Goal: Task Accomplishment & Management: Use online tool/utility

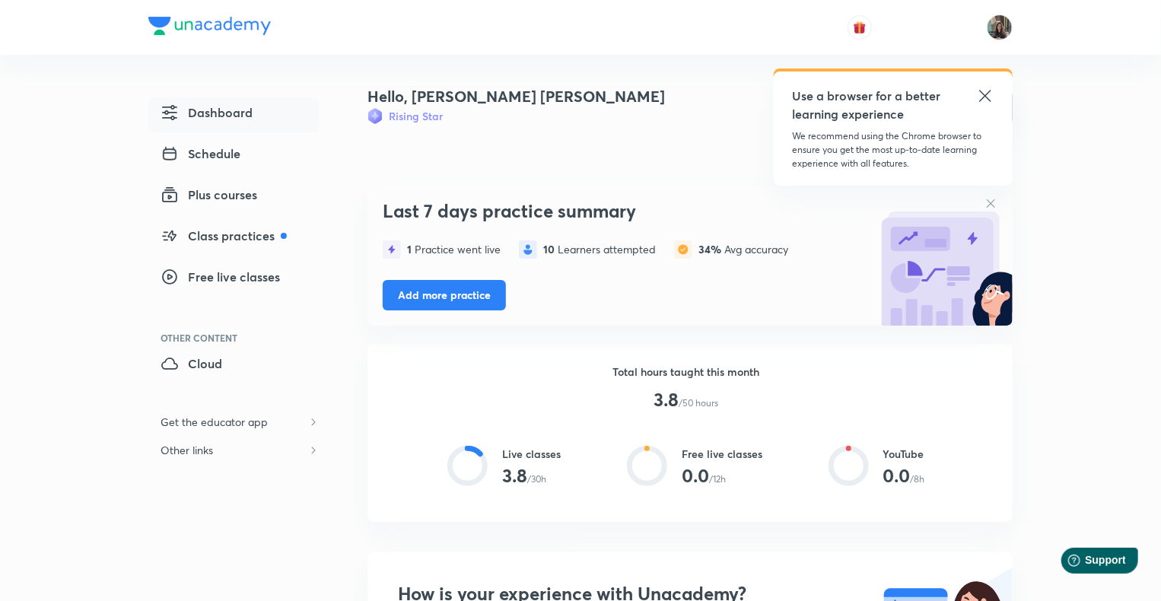
click at [985, 96] on icon at bounding box center [984, 95] width 11 height 11
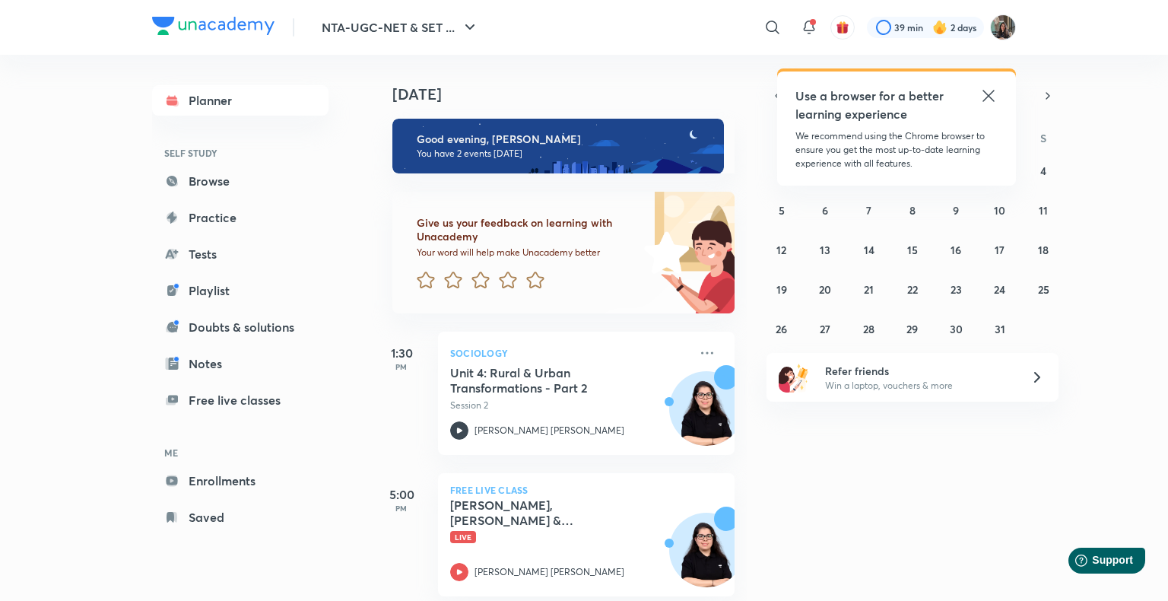
click at [983, 90] on icon at bounding box center [989, 96] width 18 height 18
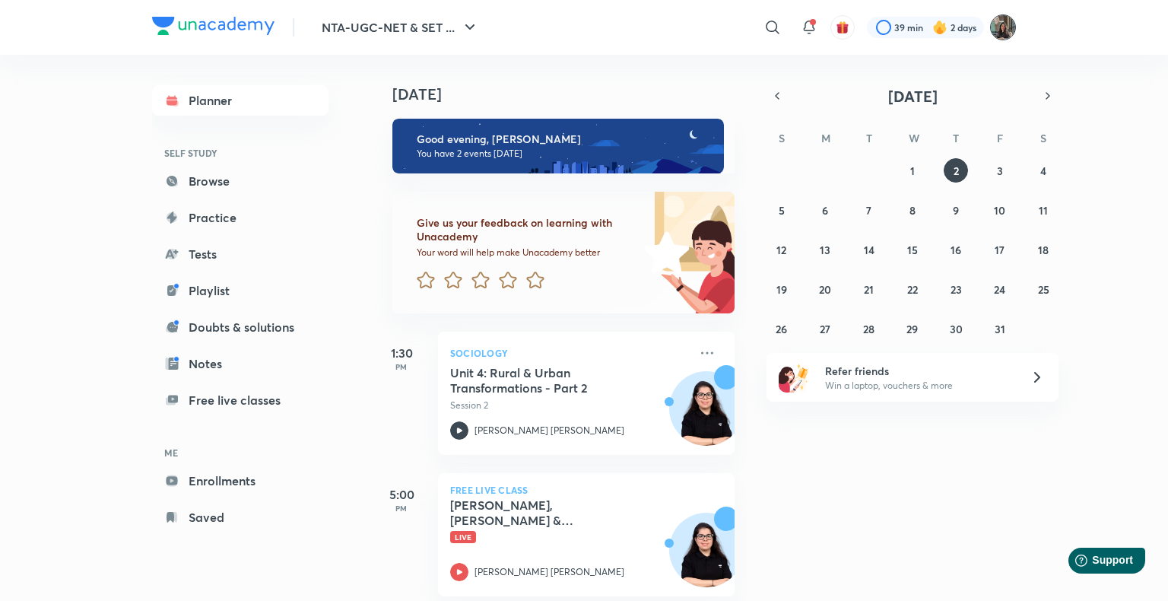
click at [1013, 23] on img at bounding box center [1003, 27] width 26 height 26
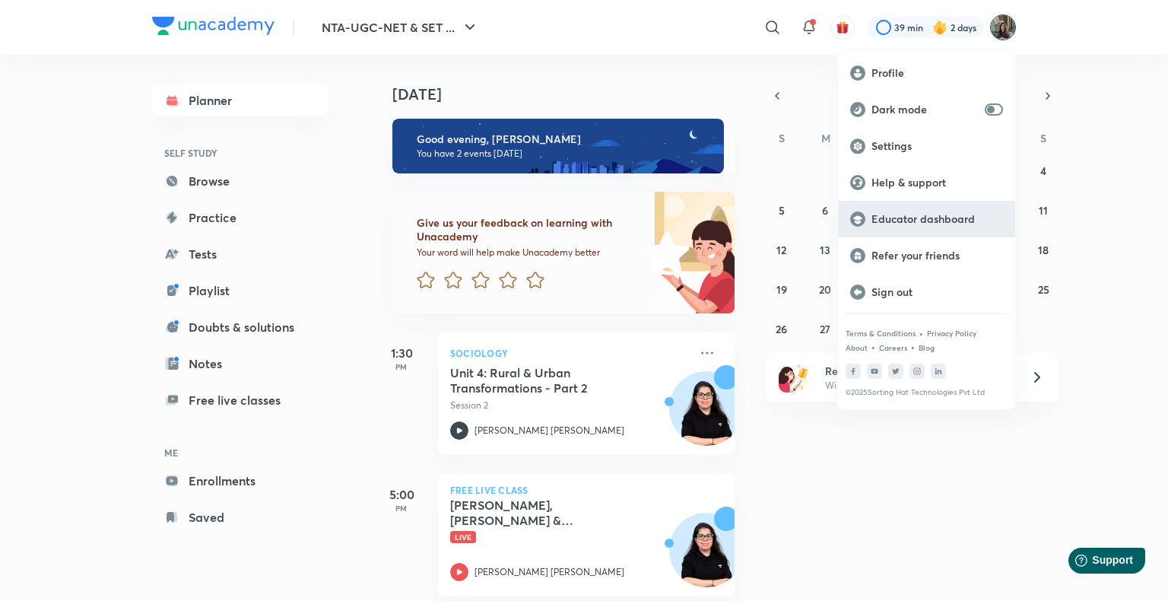
click at [969, 201] on div "Educator dashboard" at bounding box center [926, 219] width 177 height 37
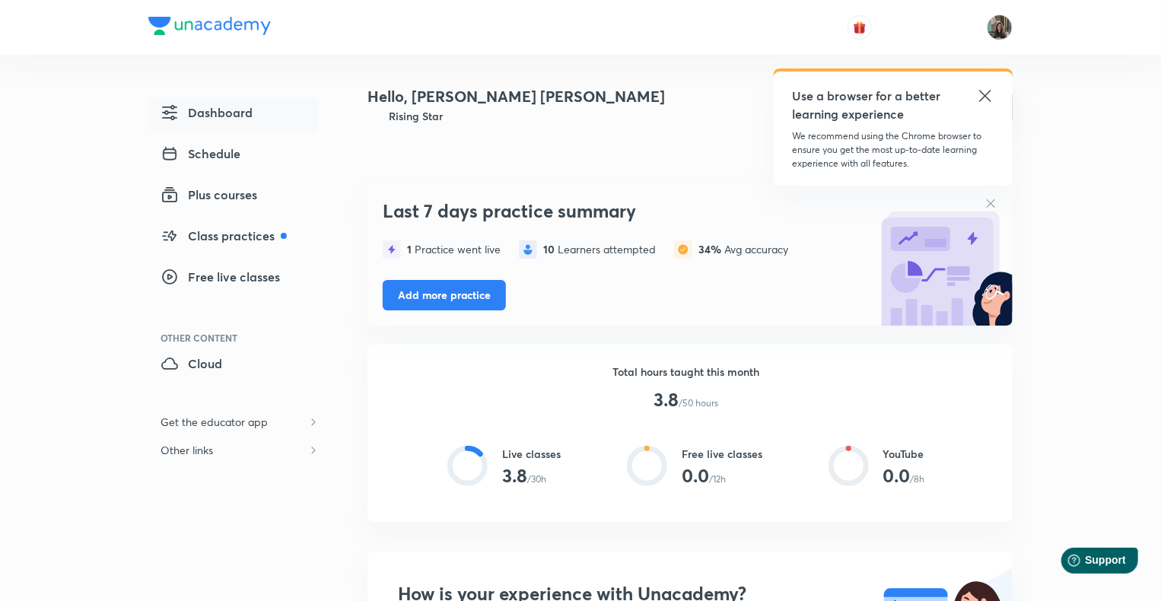
click at [989, 93] on icon at bounding box center [985, 96] width 18 height 18
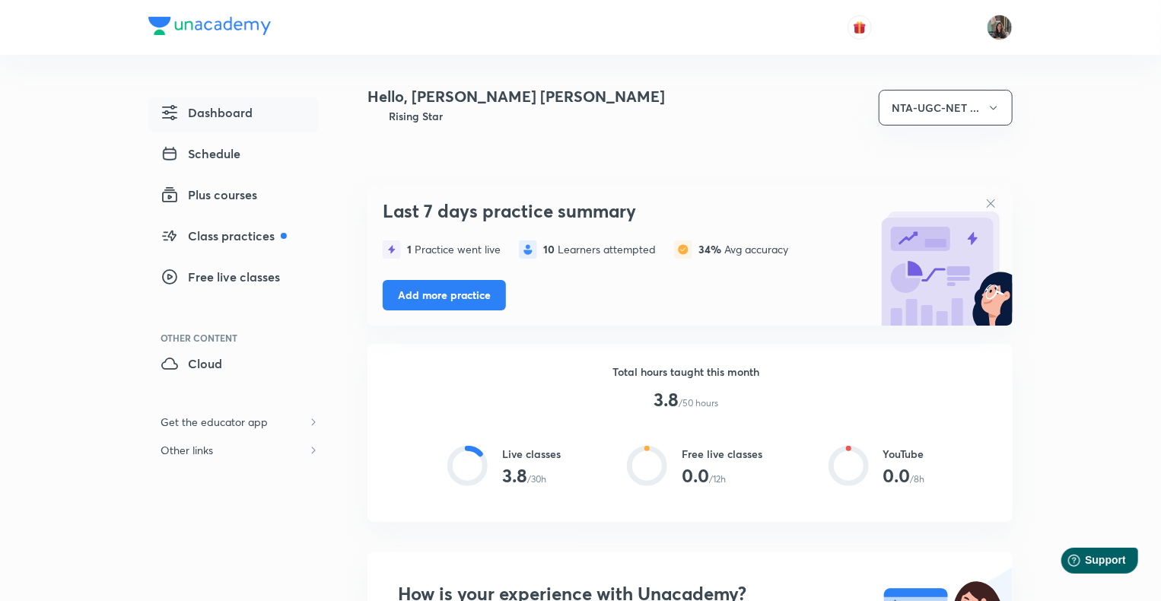
click at [986, 204] on icon at bounding box center [990, 203] width 13 height 13
